Goal: Task Accomplishment & Management: Manage account settings

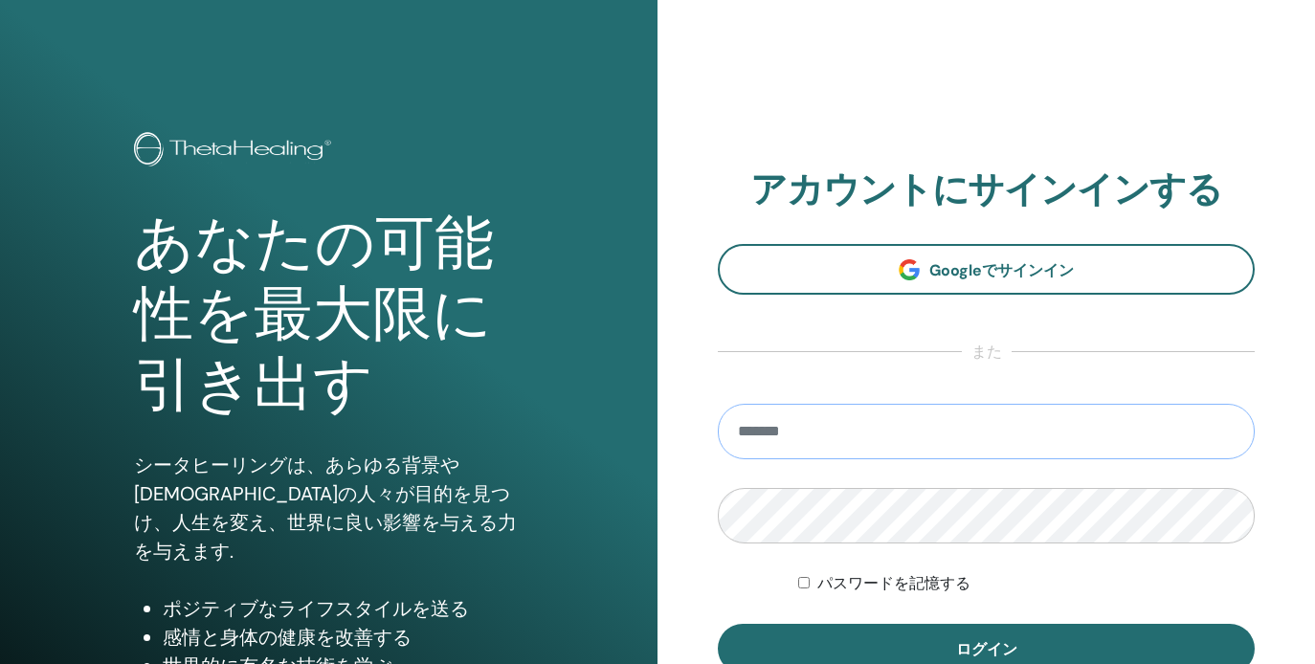
type input "**********"
click at [986, 649] on button "ログイン" at bounding box center [986, 649] width 537 height 50
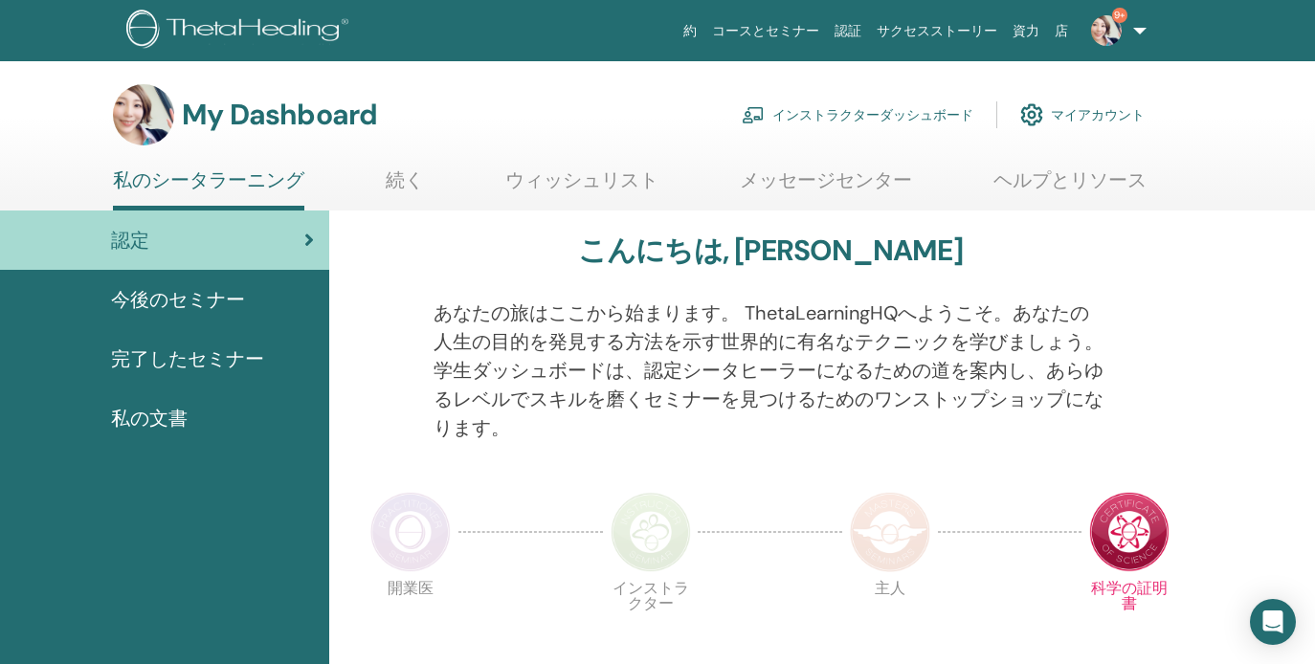
click at [869, 118] on link "インストラクターダッシュボード" at bounding box center [858, 115] width 232 height 42
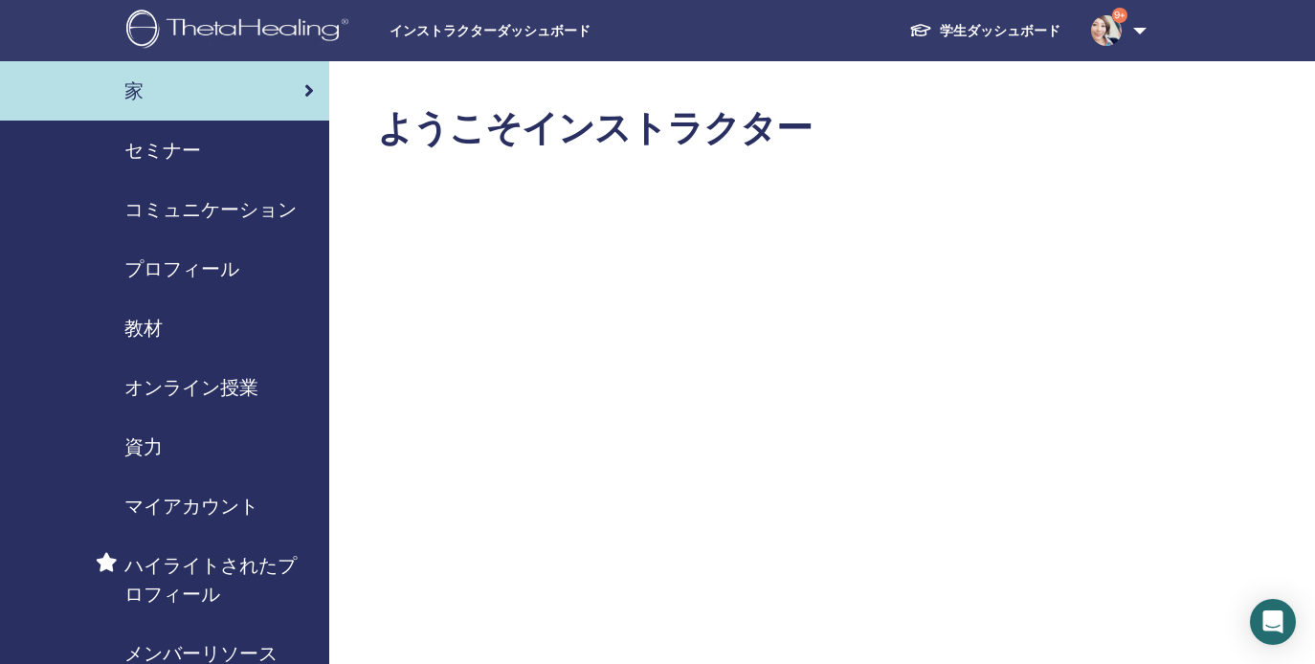
click at [171, 151] on span "セミナー" at bounding box center [162, 150] width 77 height 29
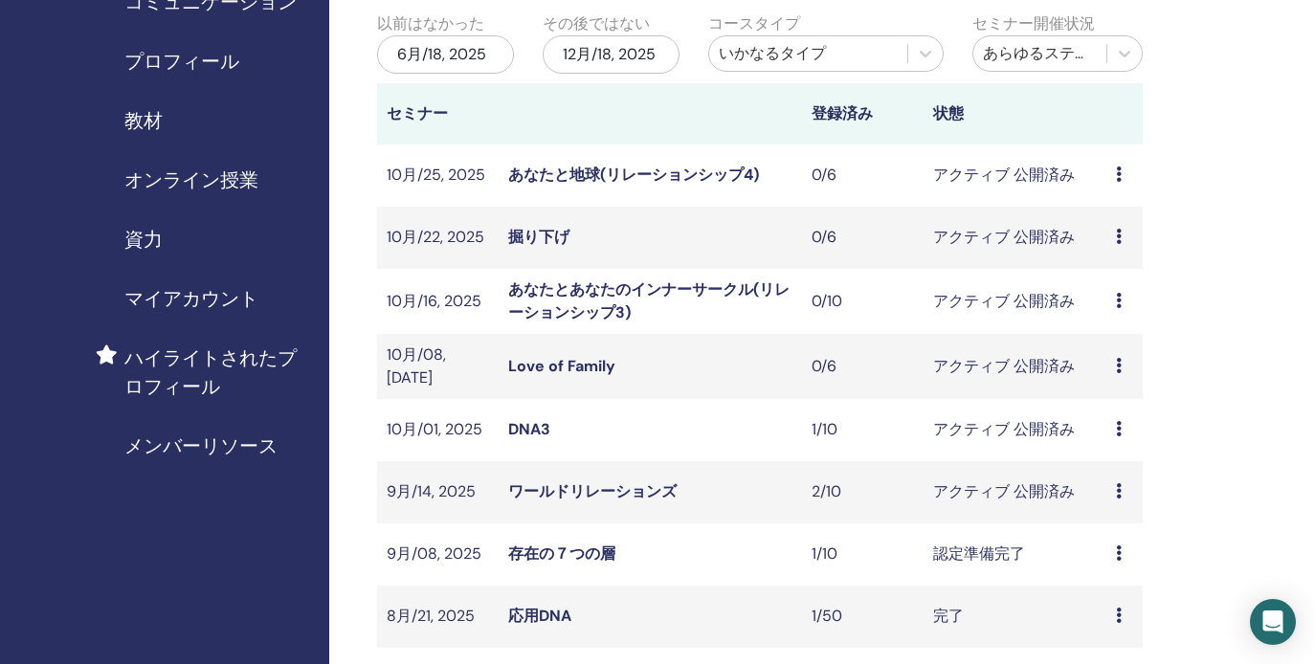
scroll to position [209, 0]
click at [1118, 483] on icon at bounding box center [1119, 489] width 6 height 15
click at [1103, 553] on link "出席者" at bounding box center [1106, 557] width 46 height 20
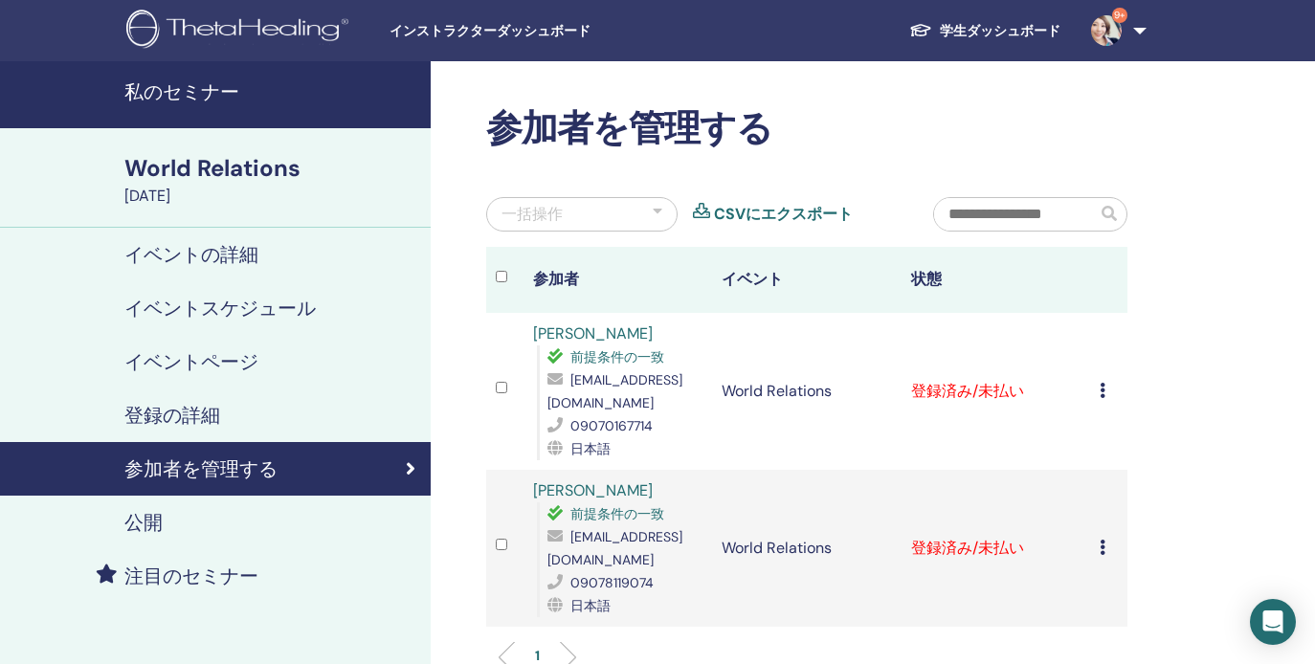
click at [1098, 397] on td "登録をキャンセルする 自動認証しない 有料としてマーク 未払いとしてマーク 不在としてマーク 完了して認定する 証明書のダウンロード" at bounding box center [1108, 391] width 37 height 157
click at [1104, 393] on icon at bounding box center [1103, 390] width 6 height 15
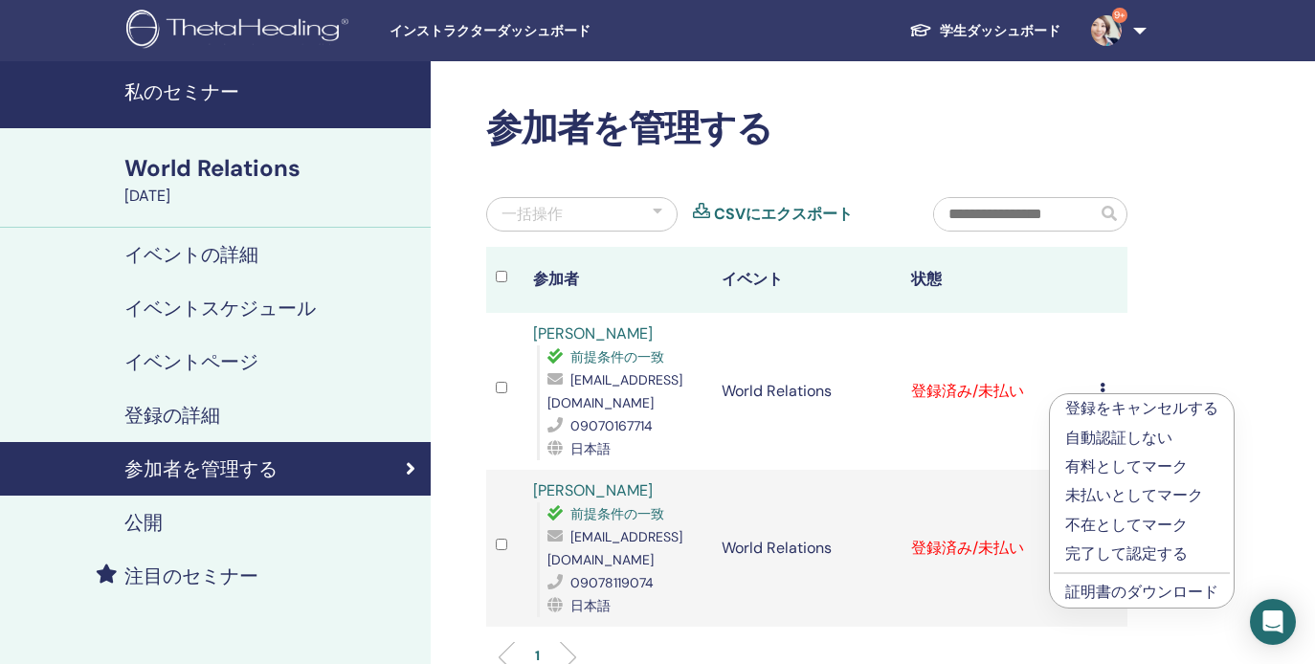
click at [1121, 588] on link "証明書のダウンロード" at bounding box center [1141, 592] width 153 height 20
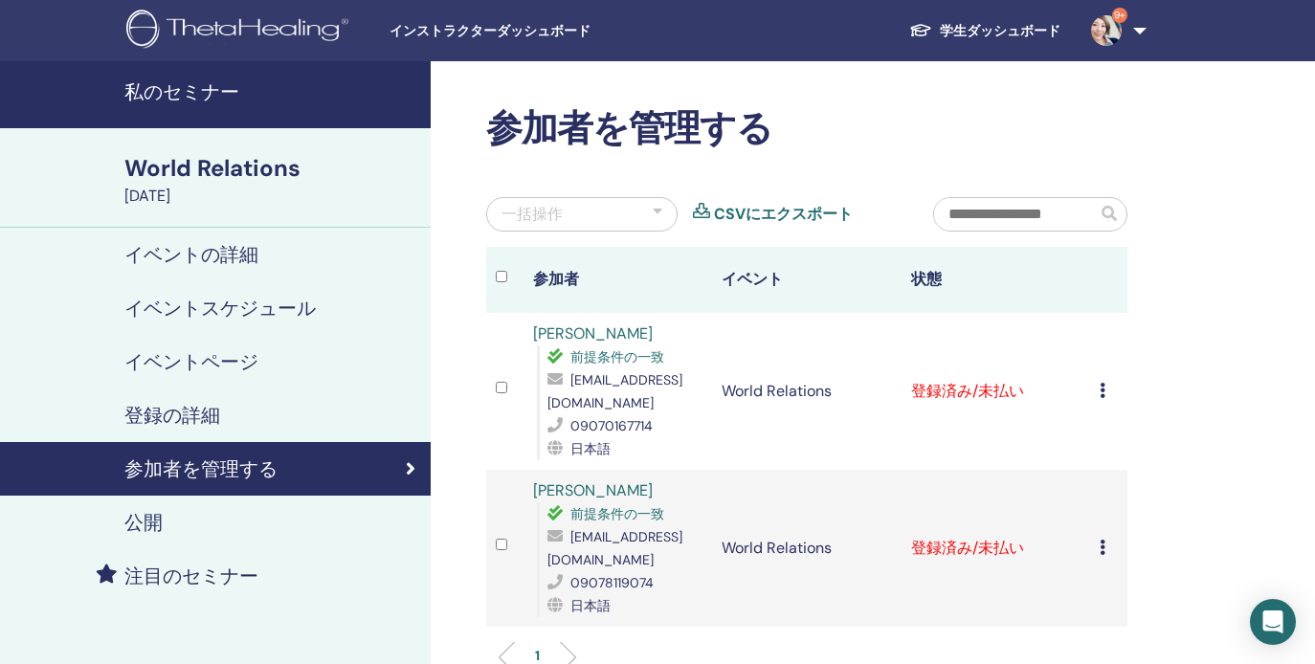
click at [1101, 548] on icon at bounding box center [1103, 547] width 6 height 15
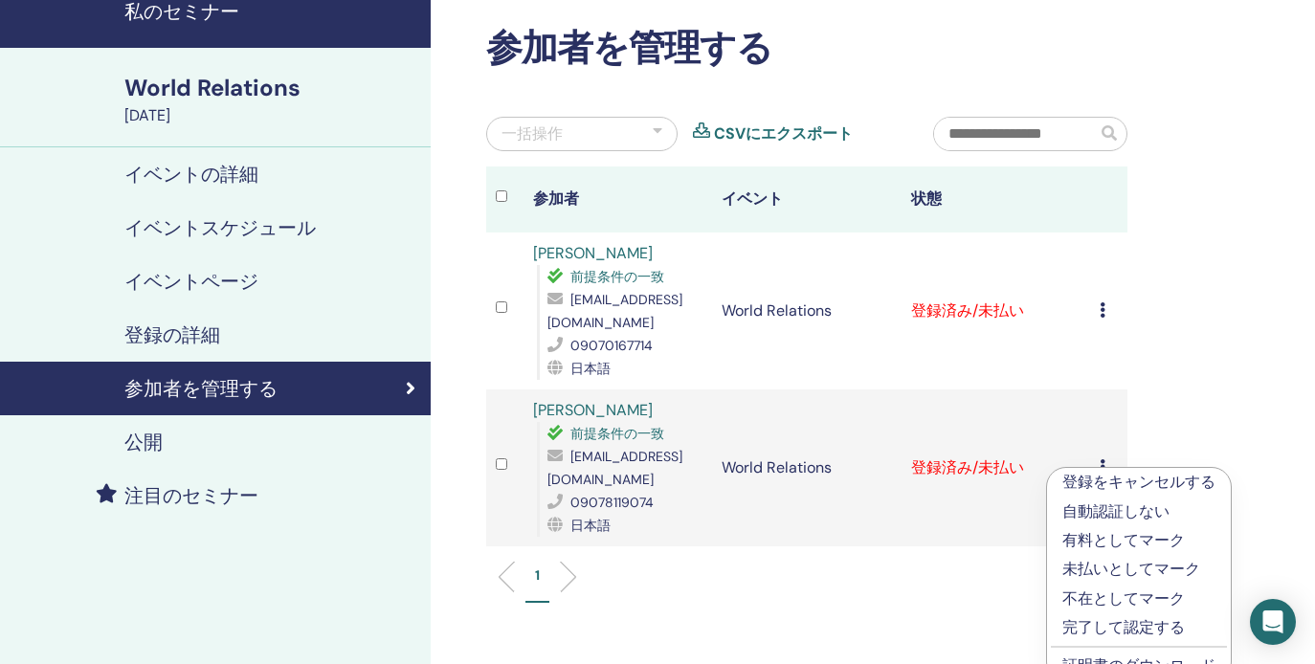
scroll to position [91, 0]
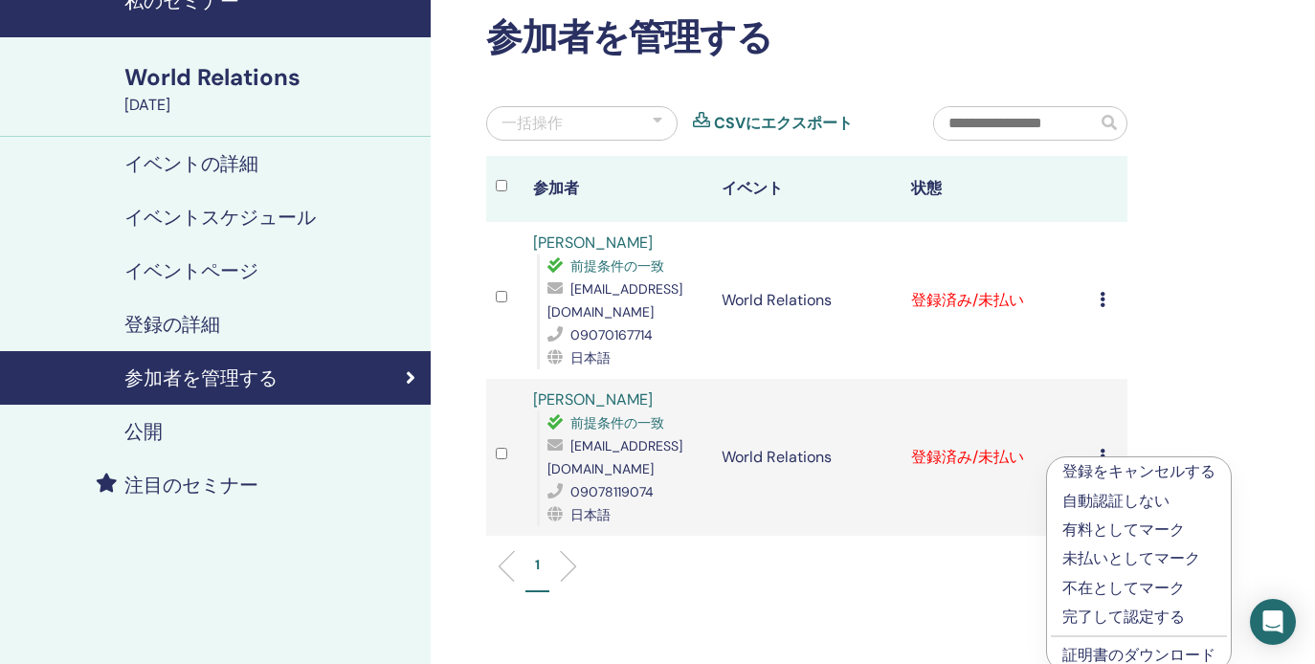
click at [1166, 422] on div "参加者を管理する 一括操作 CSVにエクスポート 参加者 イベント 状態 [PERSON_NAME] 前提条件の一致 [EMAIL_ADDRESS][DOMA…" at bounding box center [869, 424] width 877 height 909
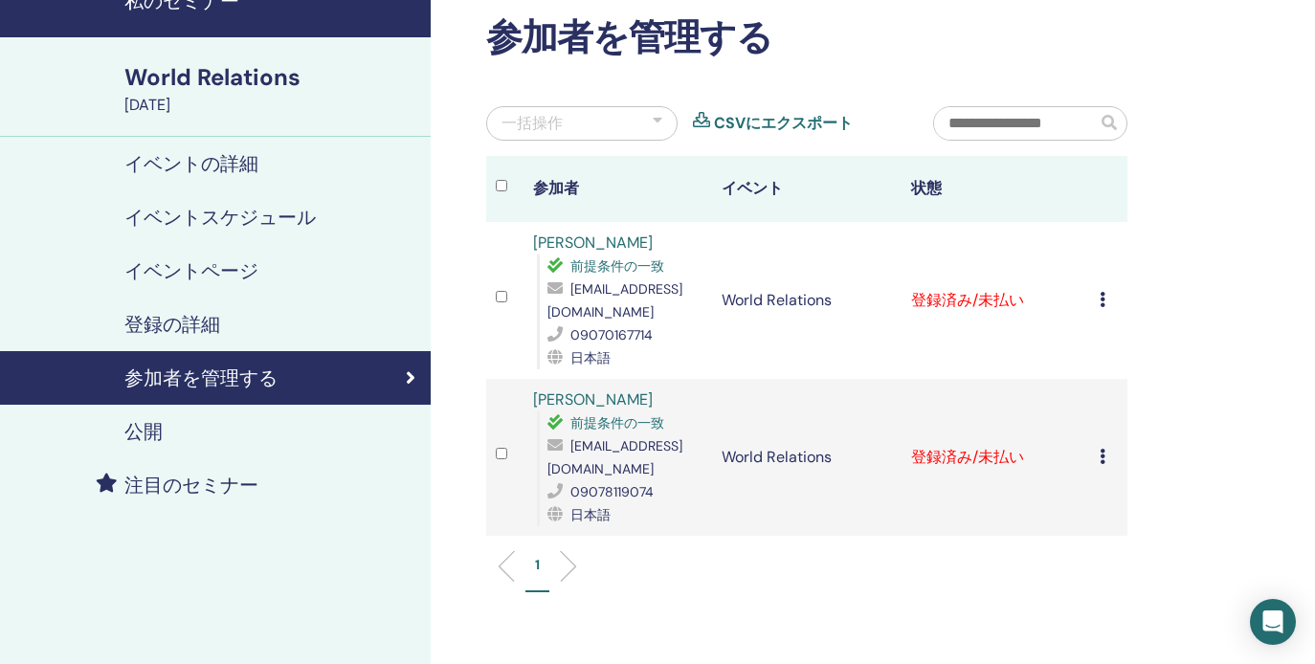
click at [1101, 458] on icon at bounding box center [1103, 456] width 6 height 15
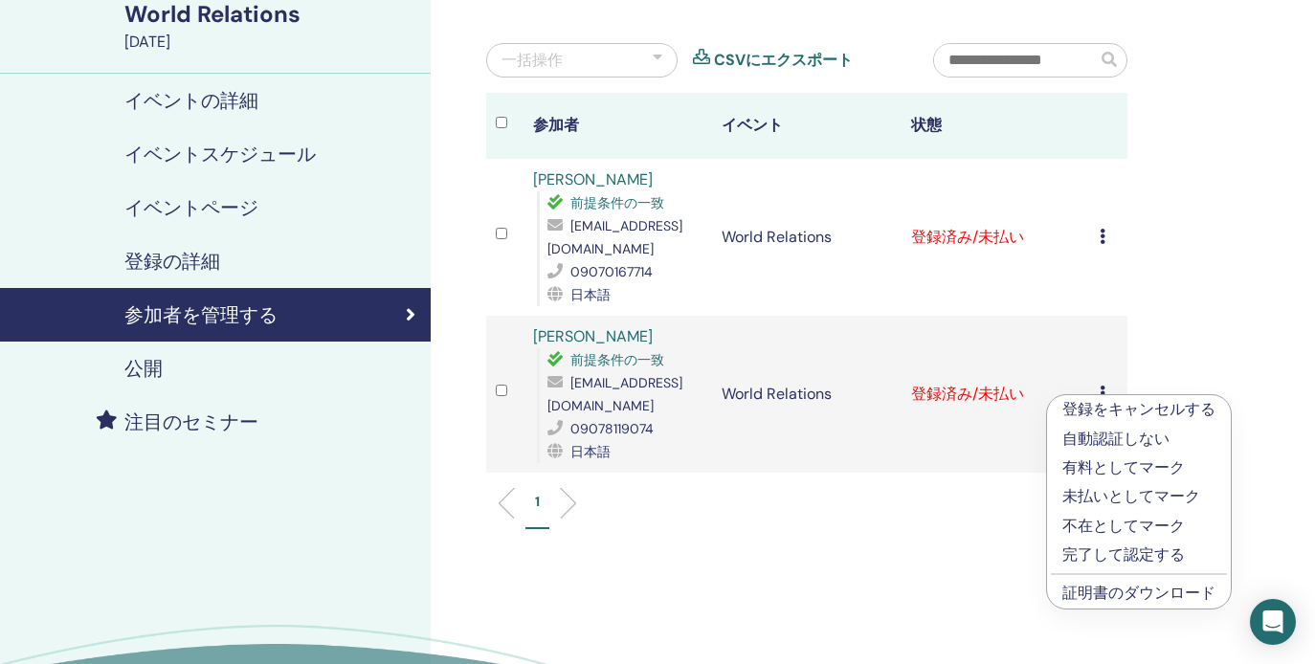
scroll to position [149, 0]
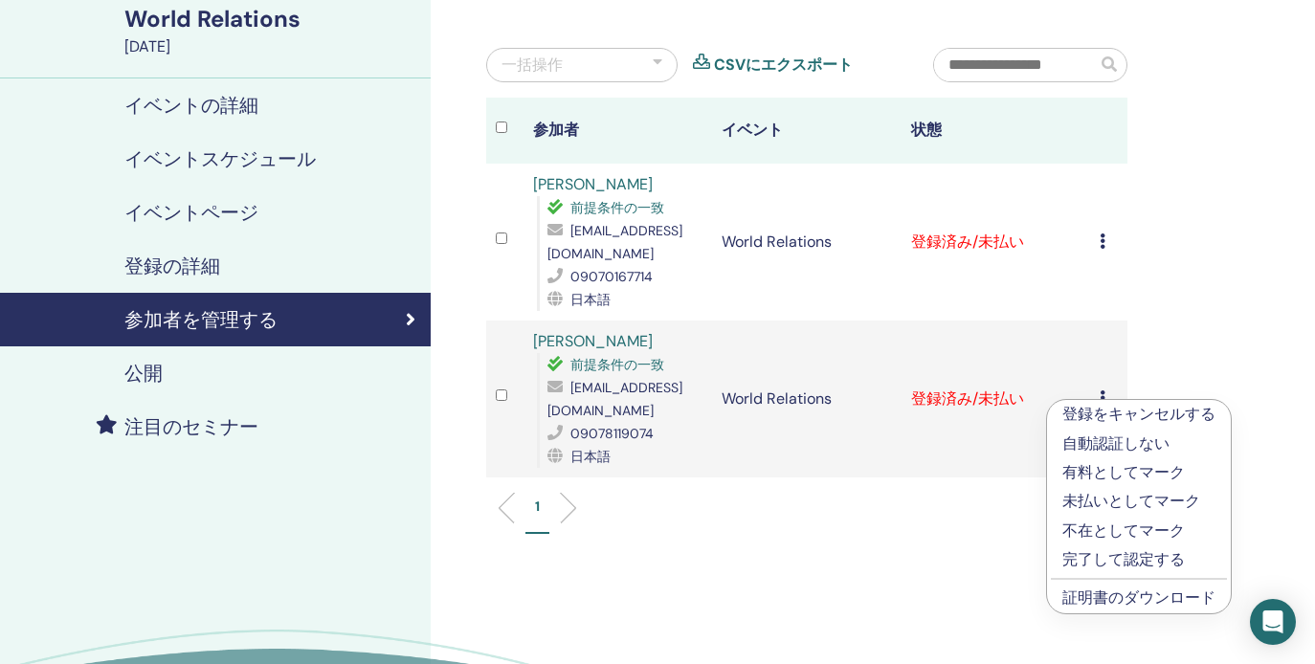
click at [1107, 592] on link "証明書のダウンロード" at bounding box center [1138, 598] width 153 height 20
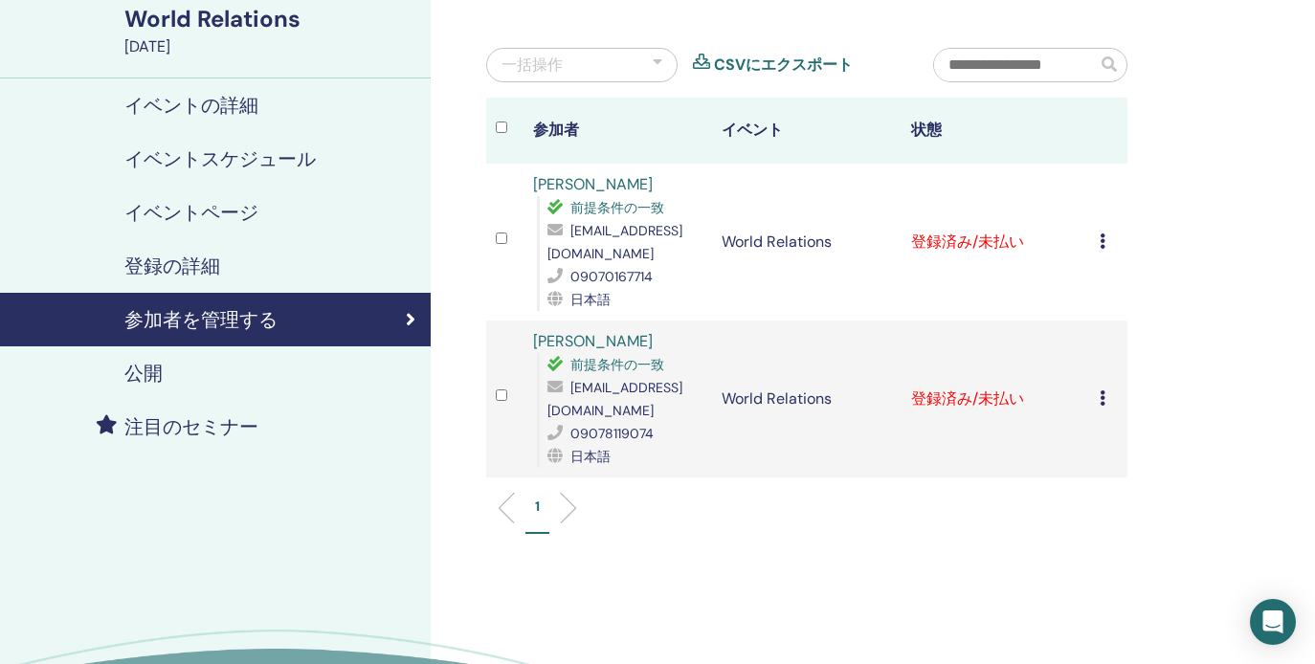
click at [52, 1] on div "World Relations [DATE]" at bounding box center [215, 29] width 431 height 100
